Goal: Feedback & Contribution: Leave review/rating

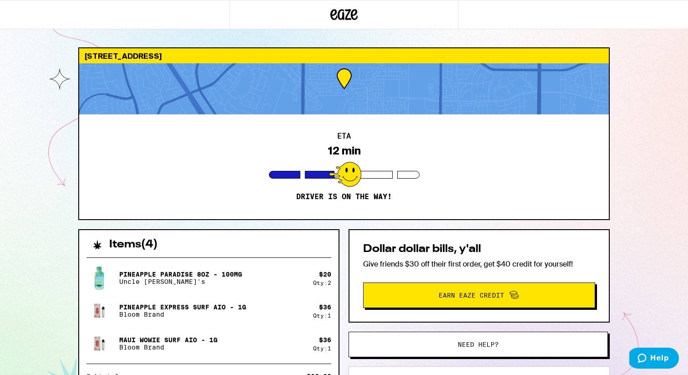
click at [52, 141] on div "[STREET_ADDRESS] ETA 12 min Driver is on the way! Items ( 4 ) Pineapple Paradis…" at bounding box center [344, 248] width 688 height 496
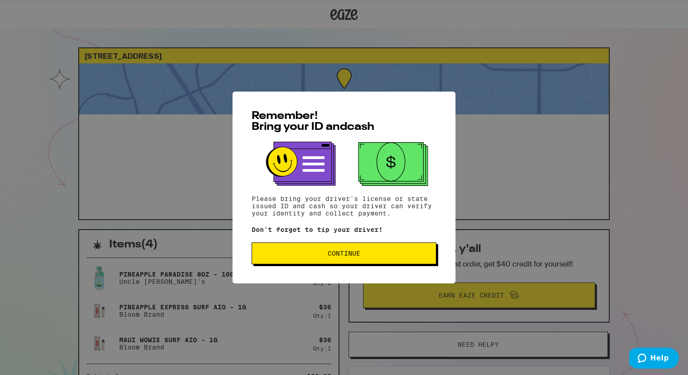
click at [284, 261] on button "Continue" at bounding box center [344, 253] width 185 height 22
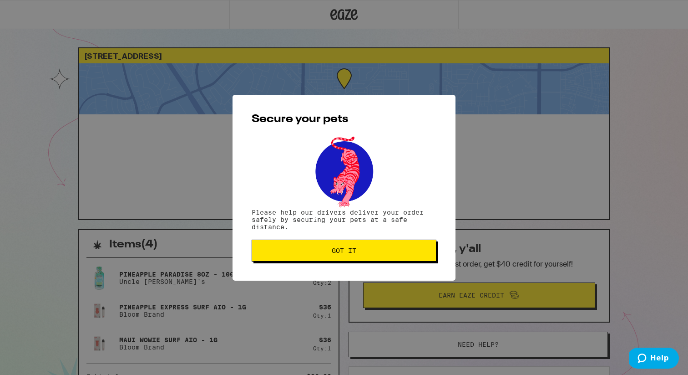
click at [284, 261] on button "Got it" at bounding box center [344, 250] width 185 height 22
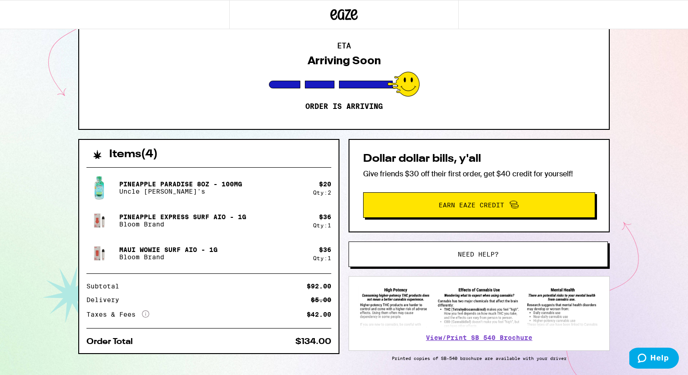
scroll to position [124, 0]
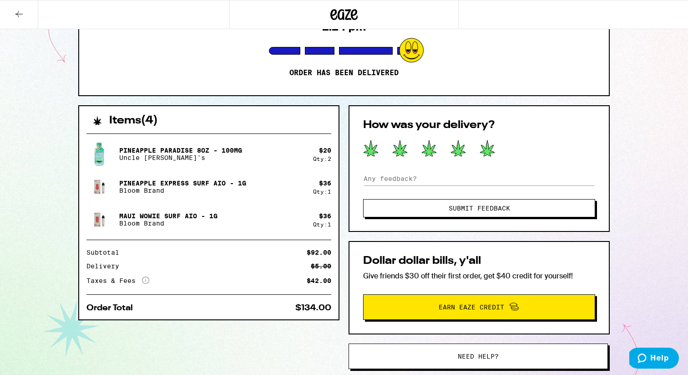
click at [489, 150] on icon at bounding box center [487, 148] width 15 height 16
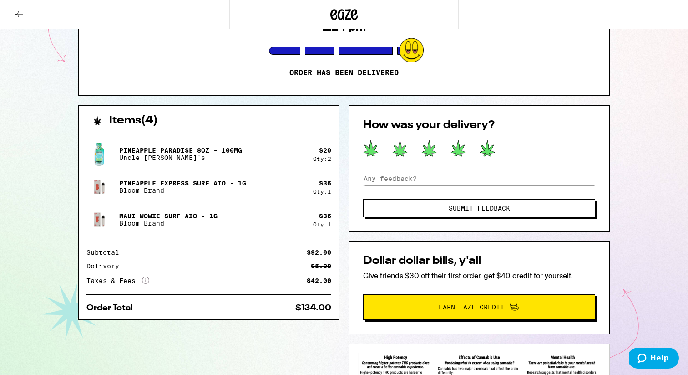
click at [479, 209] on span "Submit Feedback" at bounding box center [479, 208] width 61 height 6
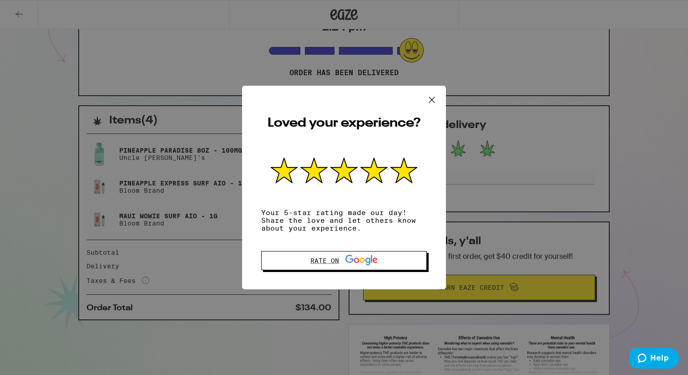
click at [432, 97] on icon at bounding box center [431, 99] width 5 height 5
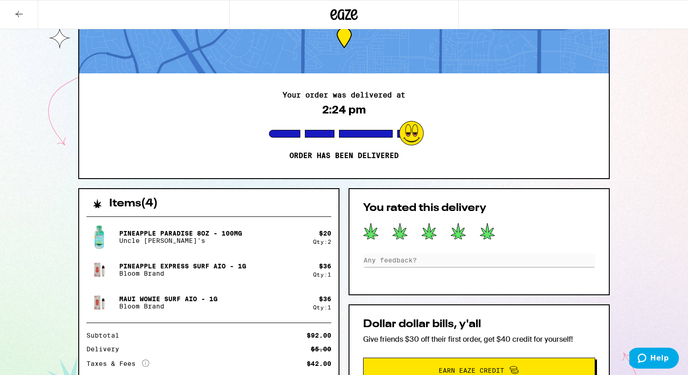
scroll to position [0, 0]
